Goal: Task Accomplishment & Management: Manage account settings

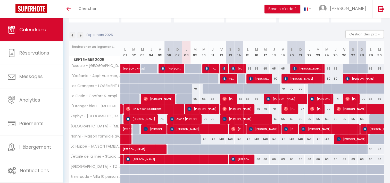
scroll to position [43, 0]
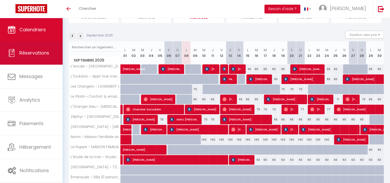
click at [42, 49] on span "Réservations" at bounding box center [34, 52] width 30 height 6
select select "not_cancelled"
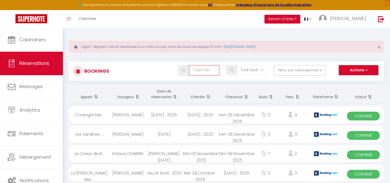
click at [202, 70] on input "text" at bounding box center [204, 70] width 30 height 10
type input "jeanneton"
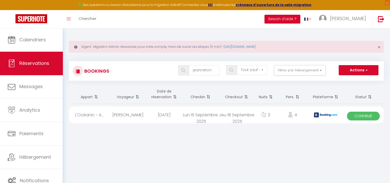
click at [210, 120] on div "Lun 15 Septembre . 2025" at bounding box center [200, 114] width 36 height 17
select select "OK"
select select "KO"
select select "0"
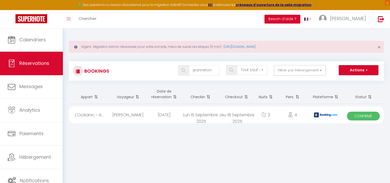
select select "1"
select select
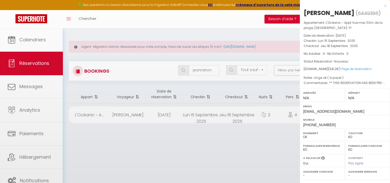
select select "51835"
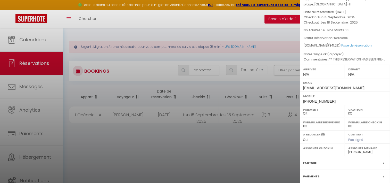
scroll to position [25, 0]
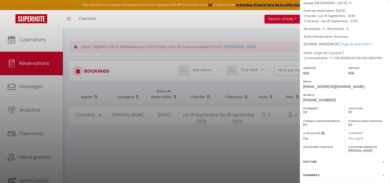
click at [238, 115] on div at bounding box center [195, 91] width 390 height 183
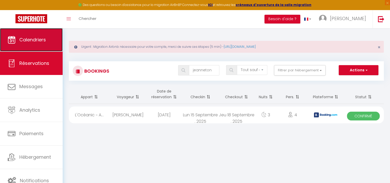
click at [24, 41] on span "Calendriers" at bounding box center [32, 39] width 27 height 6
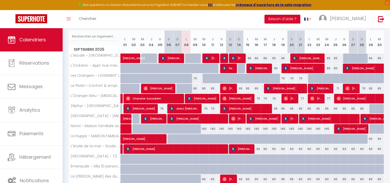
scroll to position [87, 0]
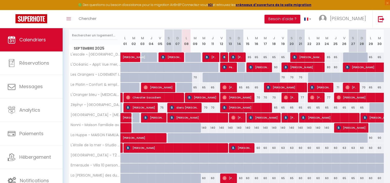
click at [333, 127] on div "140" at bounding box center [335, 128] width 9 height 10
click at [328, 127] on div "140" at bounding box center [326, 128] width 9 height 10
type input "140"
type input "Mer 24 Septembre 2025"
type input "Jeu 25 Septembre 2025"
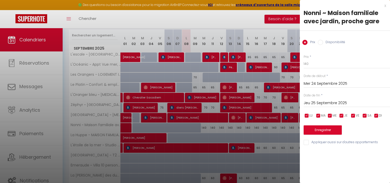
click at [293, 131] on div at bounding box center [195, 91] width 390 height 183
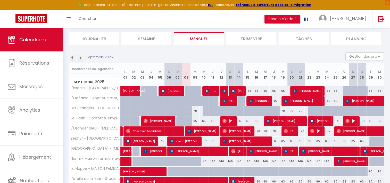
scroll to position [52, 0]
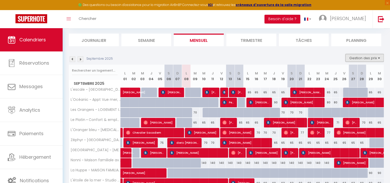
click at [361, 58] on button "Gestion des prix" at bounding box center [364, 58] width 38 height 8
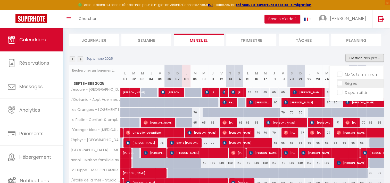
click at [347, 82] on input "Règles" at bounding box center [360, 82] width 46 height 5
checkbox input "true"
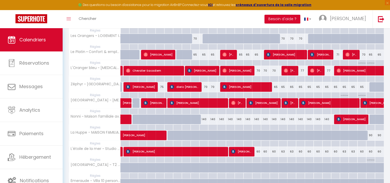
scroll to position [139, 0]
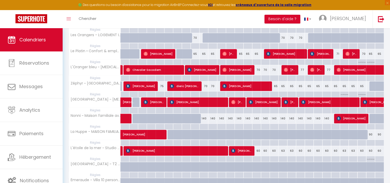
click at [334, 125] on div at bounding box center [335, 126] width 9 height 6
type input "Jeu 25 Septembre 2025"
type input "Ven 26 Septembre 2025"
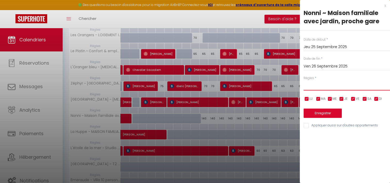
click at [317, 85] on select "Aucun No Checkin No Checkout Pas d'arrivée / Pas de départ" at bounding box center [347, 85] width 86 height 10
select select "2"
click at [304, 80] on select "Aucun No Checkin No Checkout Pas d'arrivée / Pas de départ" at bounding box center [347, 85] width 86 height 10
click at [316, 116] on button "Enregistrer" at bounding box center [323, 112] width 38 height 9
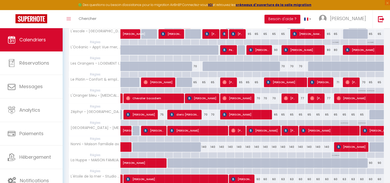
scroll to position [111, 0]
